Goal: Find specific page/section: Find specific page/section

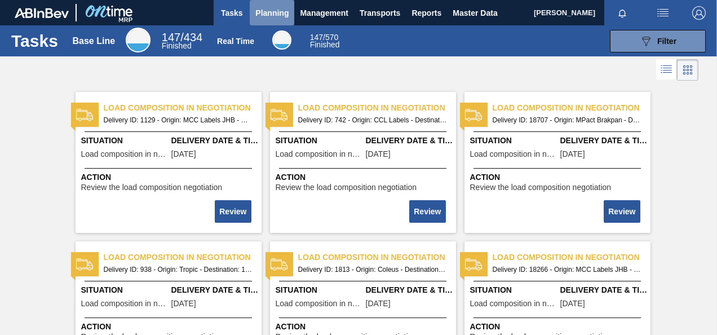
click at [271, 15] on span "Planning" at bounding box center [271, 13] width 33 height 14
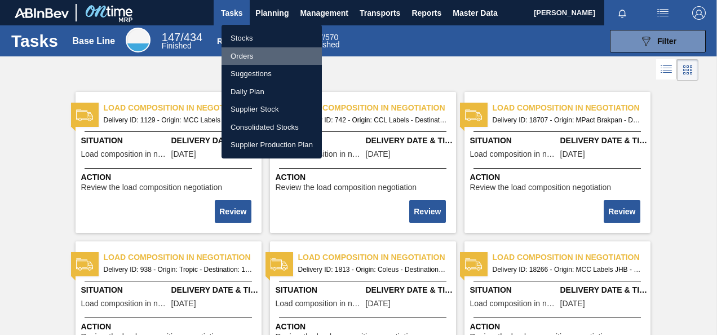
click at [249, 55] on li "Orders" at bounding box center [272, 56] width 100 height 18
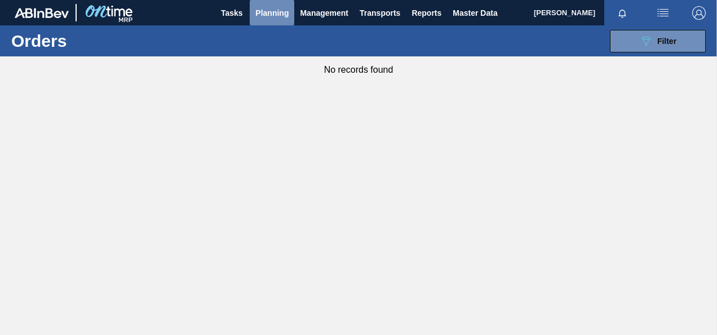
click at [263, 9] on span "Planning" at bounding box center [271, 13] width 33 height 14
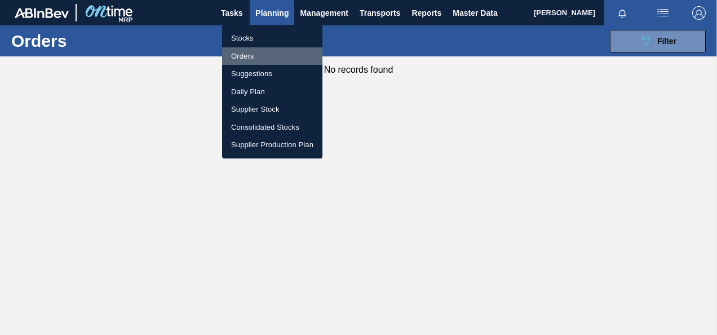
click at [246, 54] on li "Orders" at bounding box center [272, 56] width 100 height 18
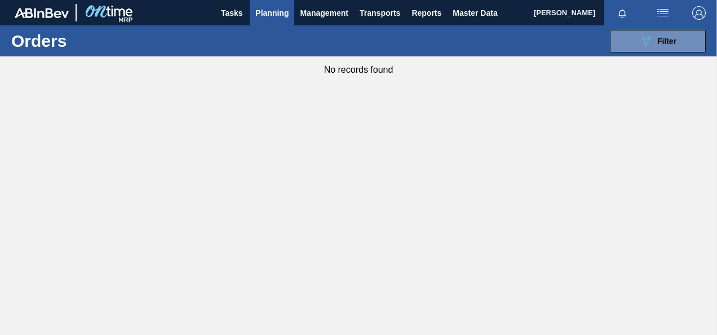
click at [277, 15] on span "Planning" at bounding box center [271, 13] width 33 height 14
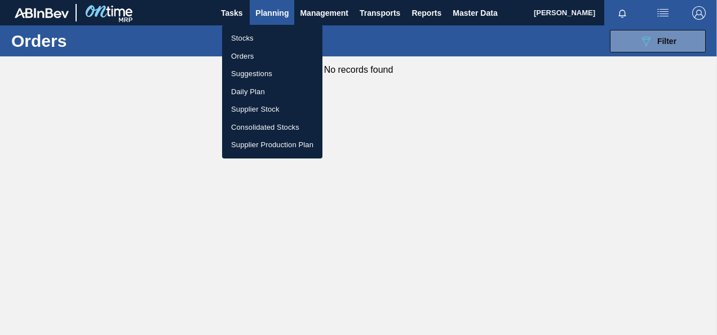
click at [248, 50] on li "Orders" at bounding box center [272, 56] width 100 height 18
